Goal: Transaction & Acquisition: Book appointment/travel/reservation

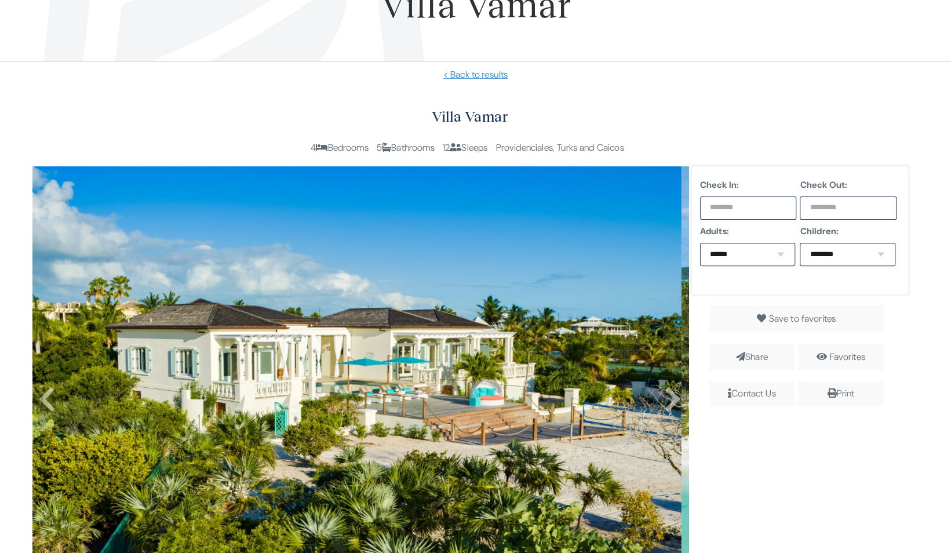
scroll to position [112, 0]
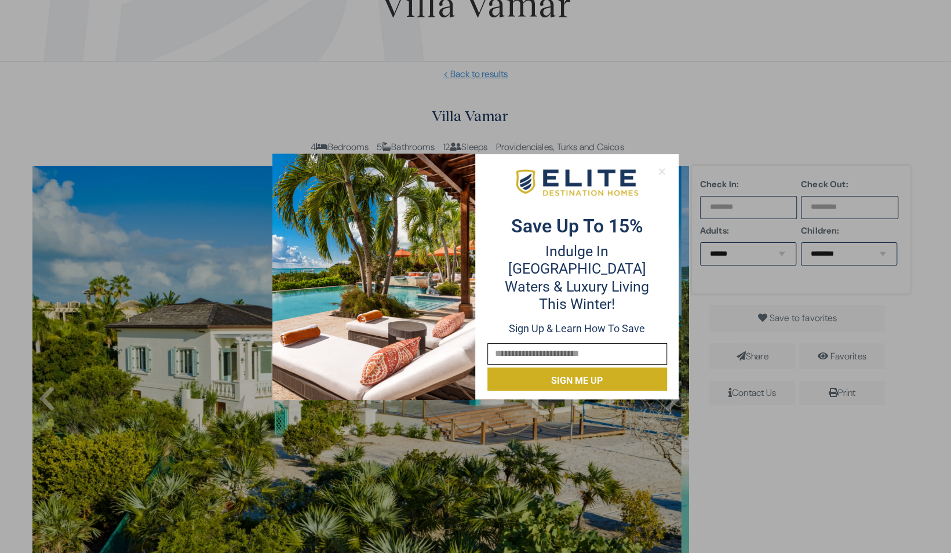
click at [663, 170] on icon at bounding box center [661, 171] width 6 height 6
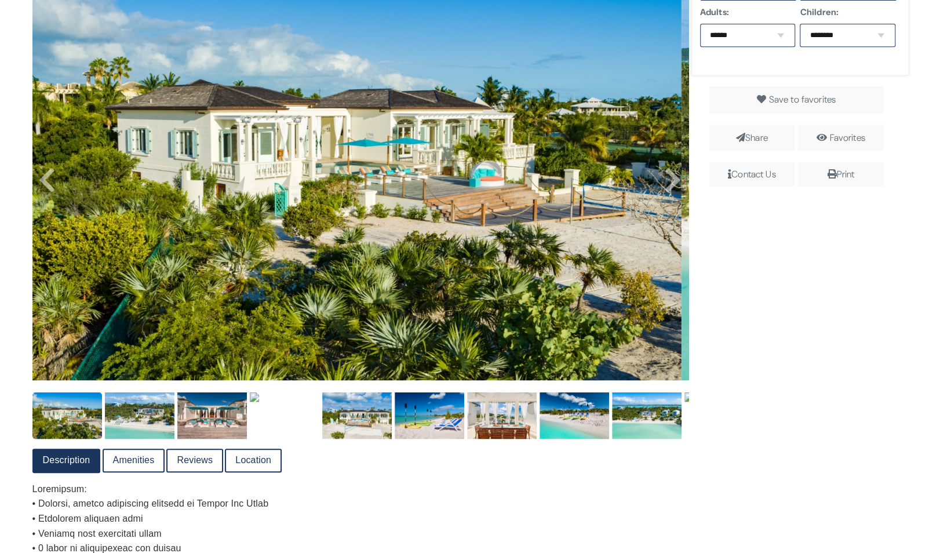
scroll to position [331, 0]
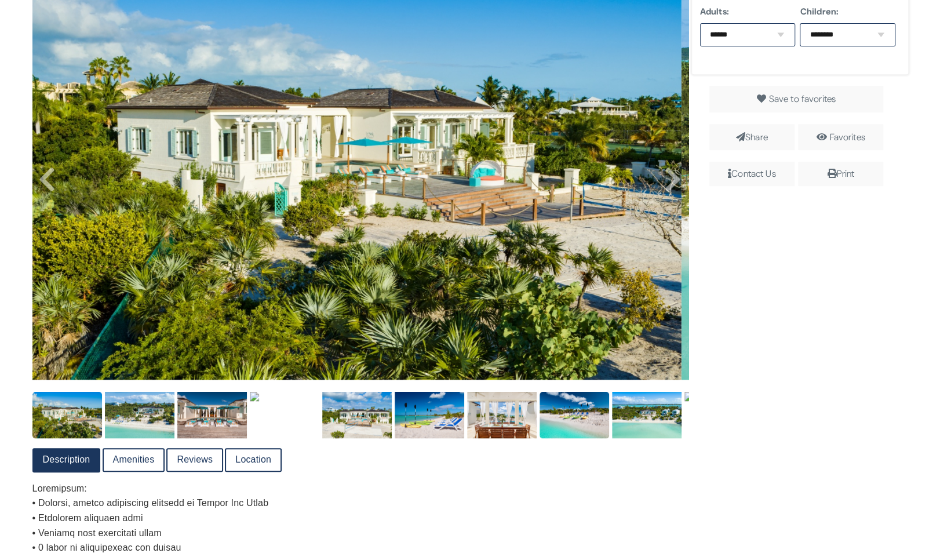
click at [578, 438] on img at bounding box center [575, 415] width 70 height 46
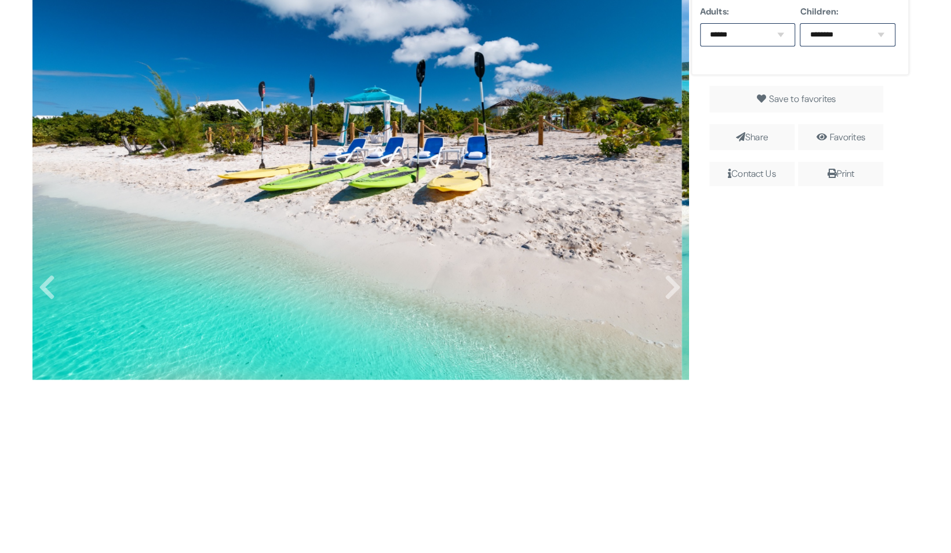
click at [672, 316] on img at bounding box center [356, 163] width 649 height 433
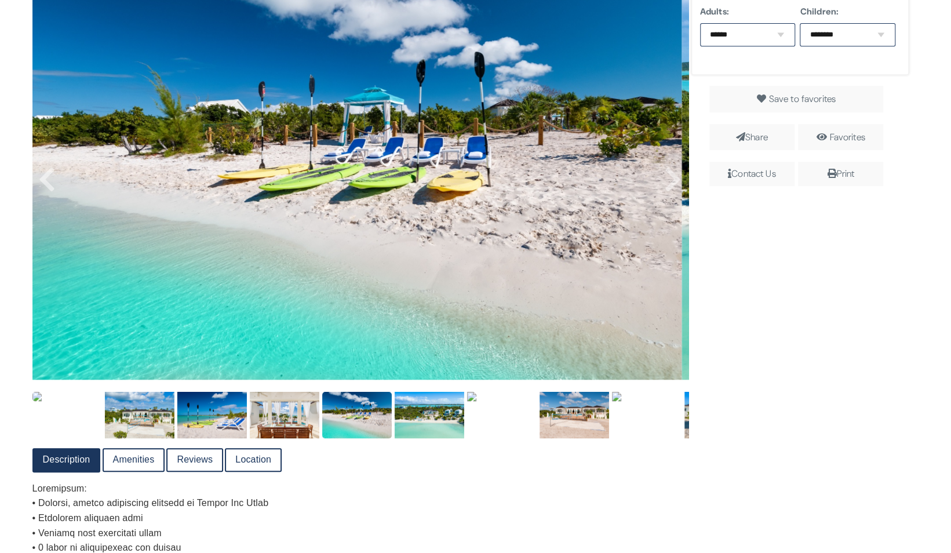
click at [56, 401] on img at bounding box center [67, 396] width 70 height 9
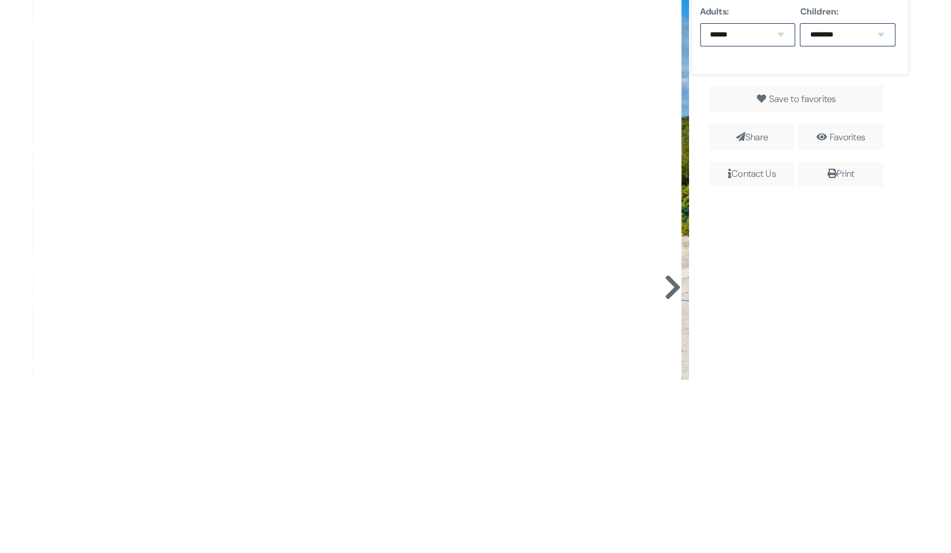
click at [675, 301] on icon at bounding box center [672, 288] width 17 height 28
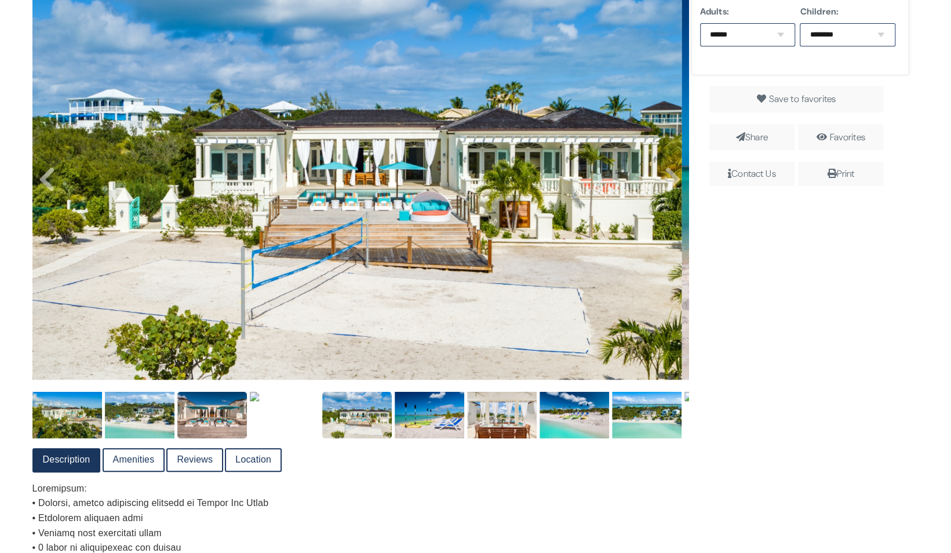
click at [238, 438] on img at bounding box center [212, 415] width 70 height 46
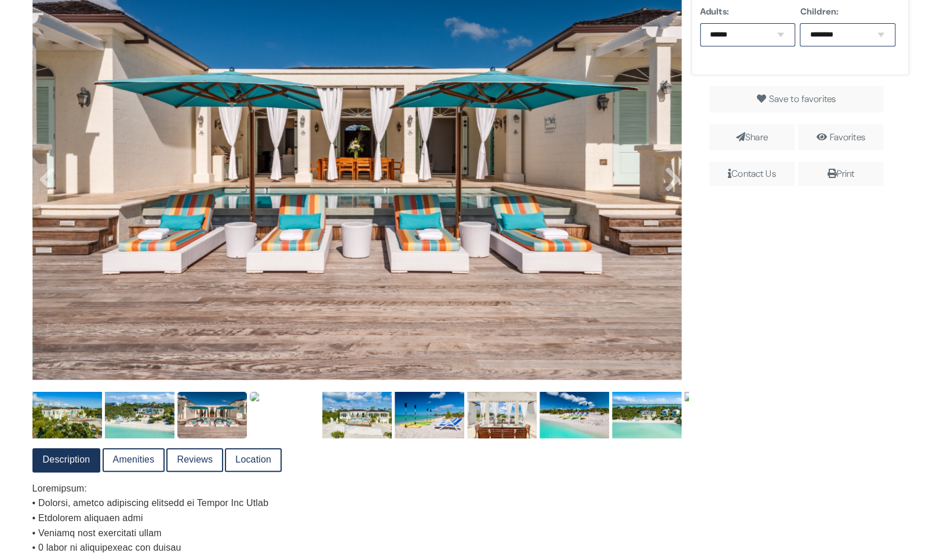
click at [307, 401] on img at bounding box center [285, 396] width 70 height 9
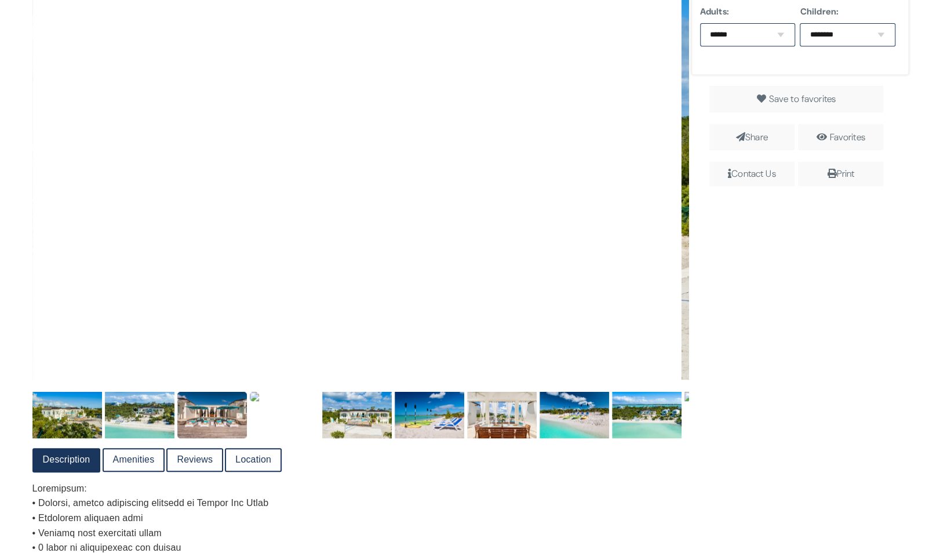
click at [209, 438] on img at bounding box center [212, 415] width 70 height 46
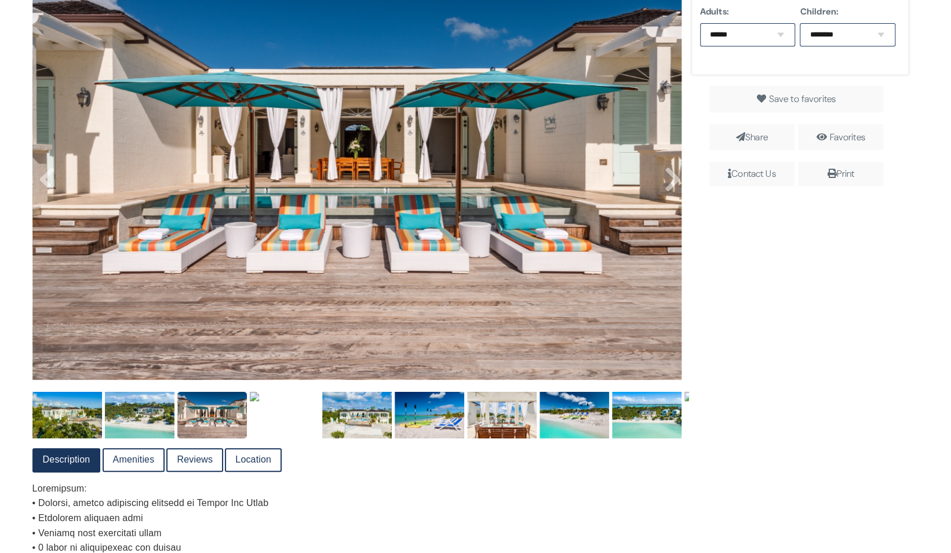
click at [204, 438] on img at bounding box center [212, 415] width 70 height 46
click at [262, 401] on img at bounding box center [285, 396] width 70 height 9
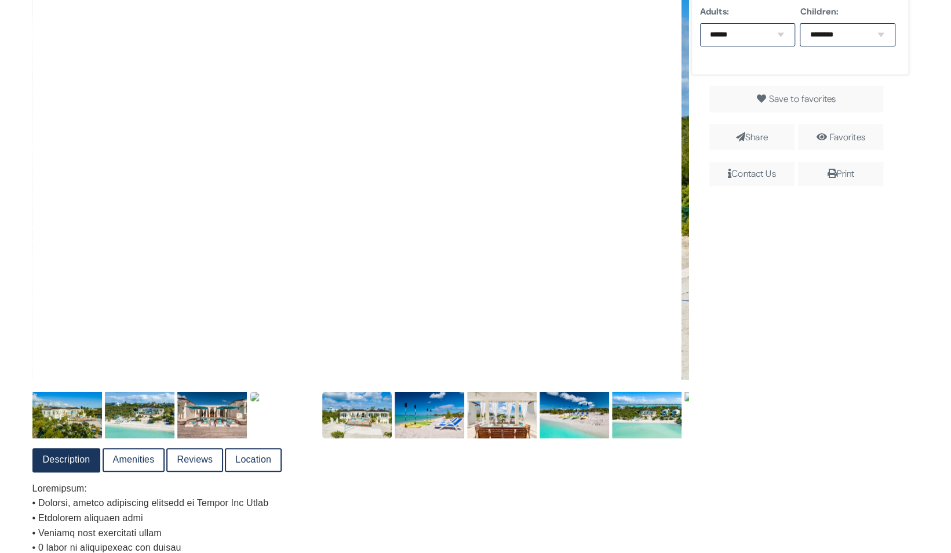
click at [370, 438] on img at bounding box center [357, 415] width 70 height 46
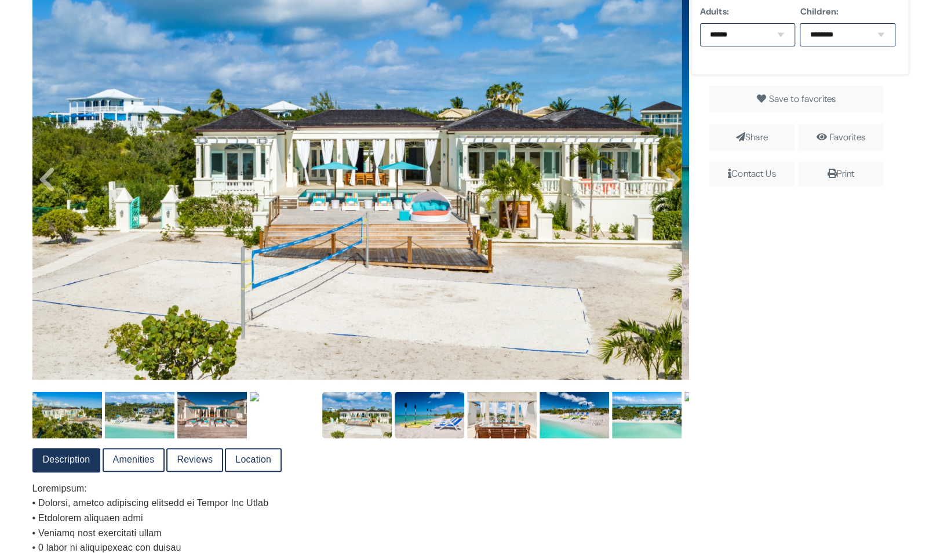
click at [420, 438] on img at bounding box center [430, 415] width 70 height 46
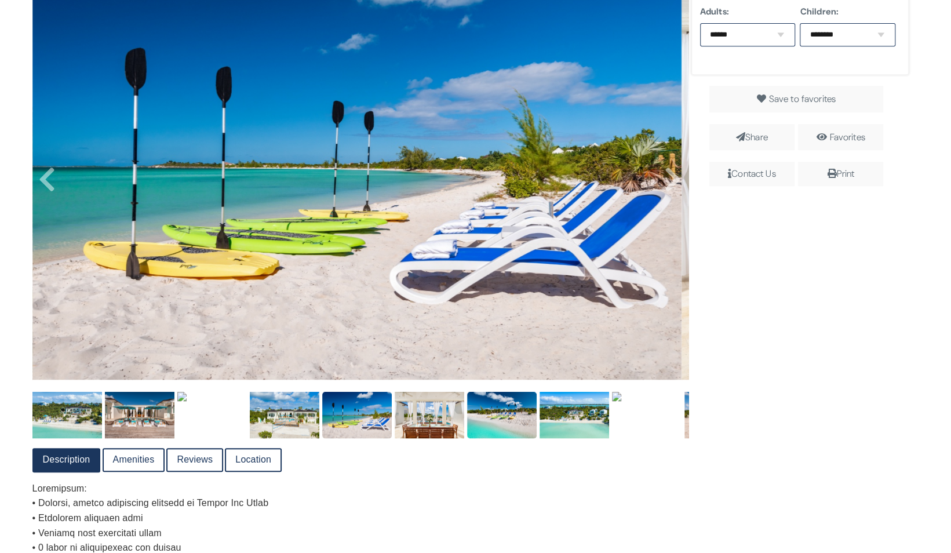
click at [485, 438] on img at bounding box center [502, 415] width 70 height 46
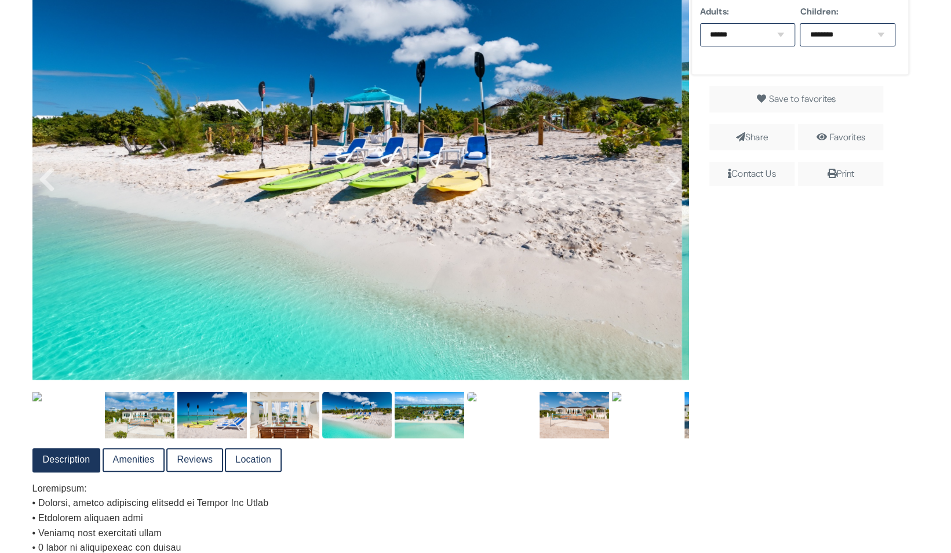
click at [531, 401] on img at bounding box center [502, 396] width 70 height 9
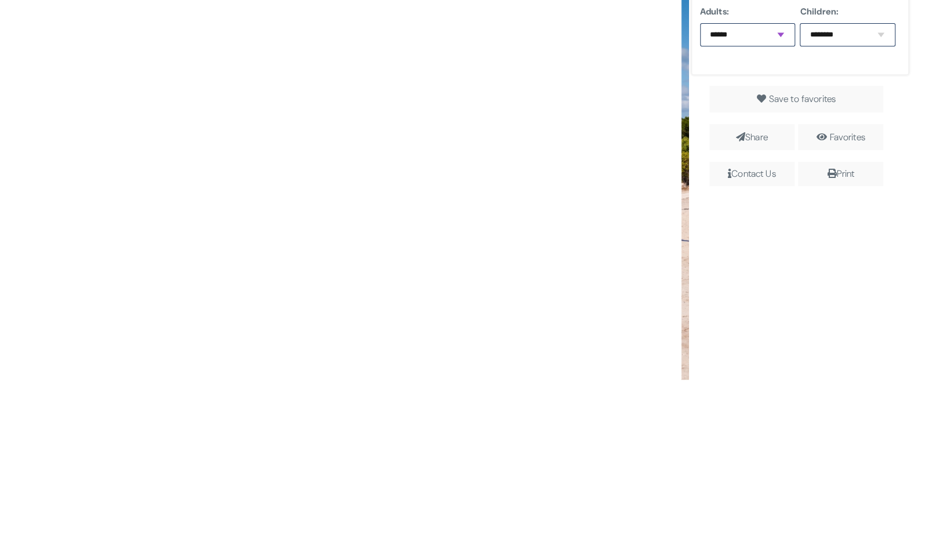
click at [770, 34] on select "****** * * * * * * * * * ** ** **" at bounding box center [748, 34] width 96 height 23
